Goal: Information Seeking & Learning: Learn about a topic

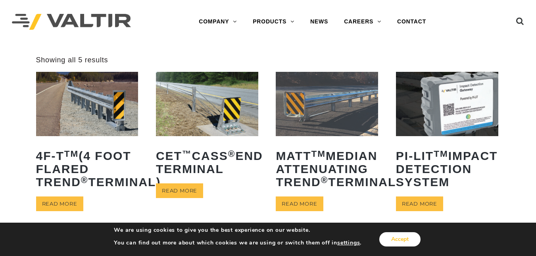
click at [415, 246] on button "Accept" at bounding box center [399, 239] width 41 height 14
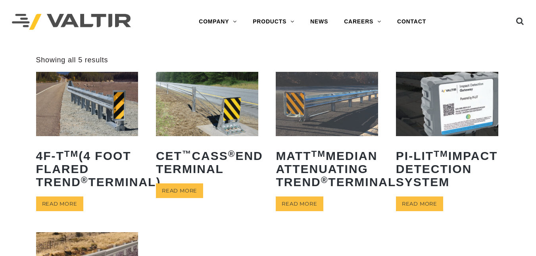
scroll to position [224, 0]
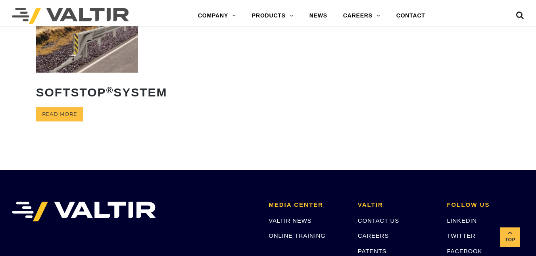
drag, startPoint x: 535, startPoint y: 122, endPoint x: 522, endPoint y: 73, distance: 50.9
click at [69, 62] on img at bounding box center [87, 40] width 102 height 64
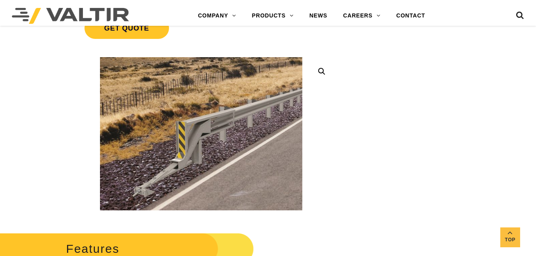
scroll to position [224, 0]
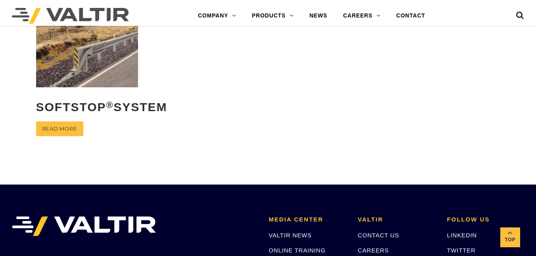
scroll to position [224, 0]
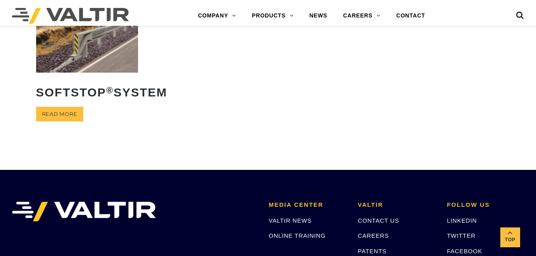
click at [117, 72] on img at bounding box center [87, 40] width 102 height 64
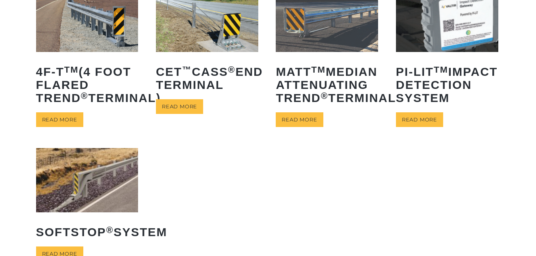
scroll to position [81, 0]
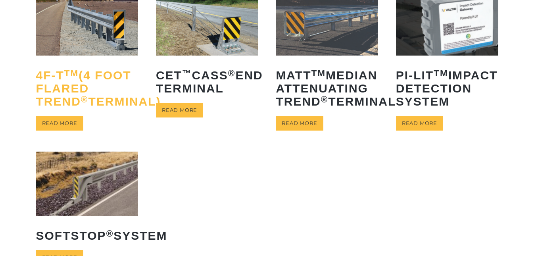
click at [123, 71] on h2 "4F-T TM (4 Foot Flared TREND ® Terminal)" at bounding box center [87, 88] width 102 height 51
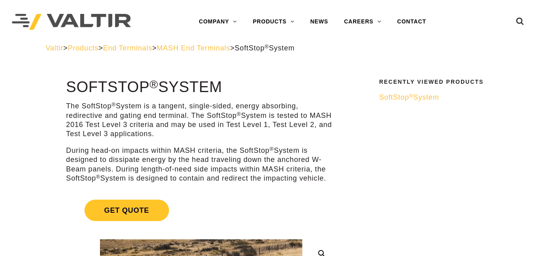
scroll to position [224, 0]
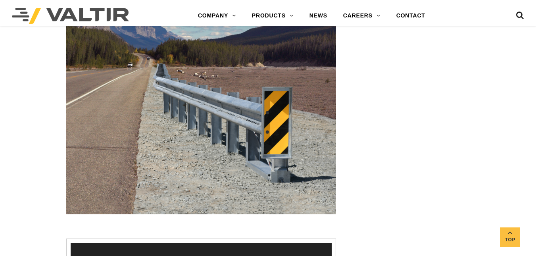
scroll to position [895, 0]
